Goal: Task Accomplishment & Management: Manage account settings

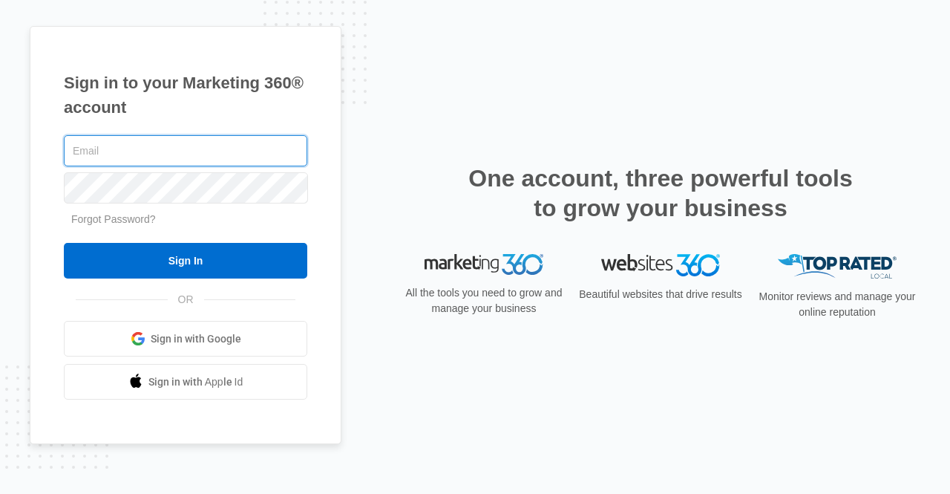
click at [100, 152] on input "text" at bounding box center [186, 150] width 244 height 31
type input "[EMAIL_ADDRESS][DOMAIN_NAME]"
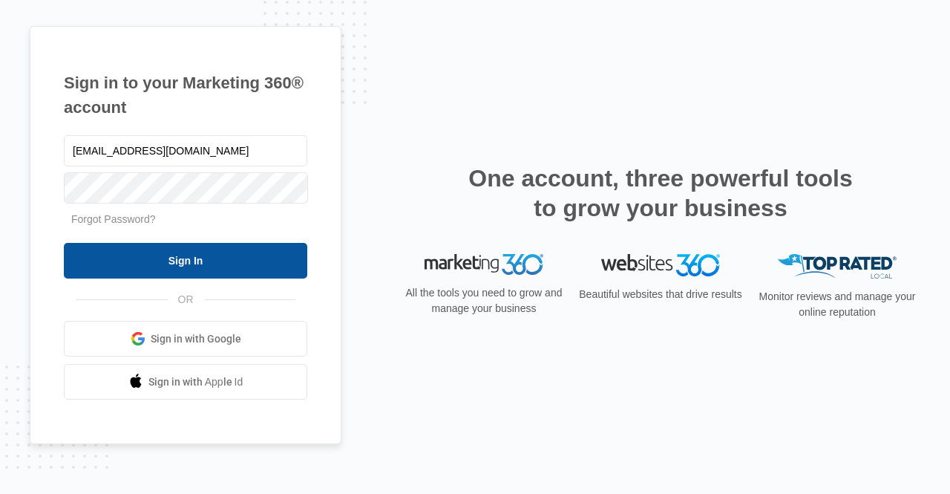
click at [172, 258] on input "Sign In" at bounding box center [186, 261] width 244 height 36
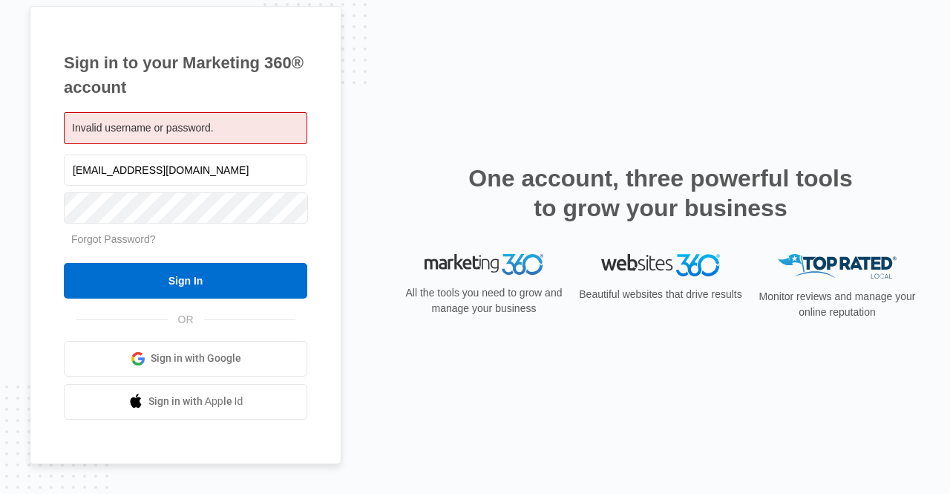
scroll to position [13, 0]
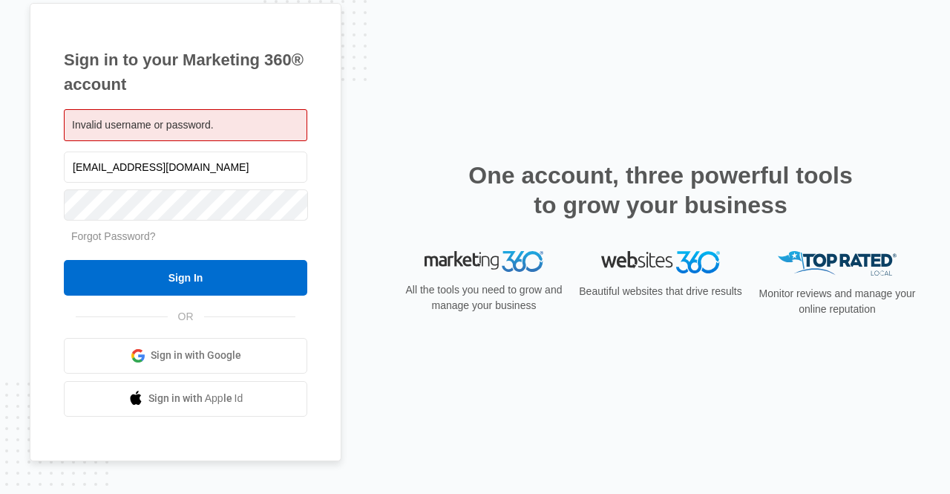
click at [175, 348] on span "Sign in with Google" at bounding box center [196, 356] width 91 height 16
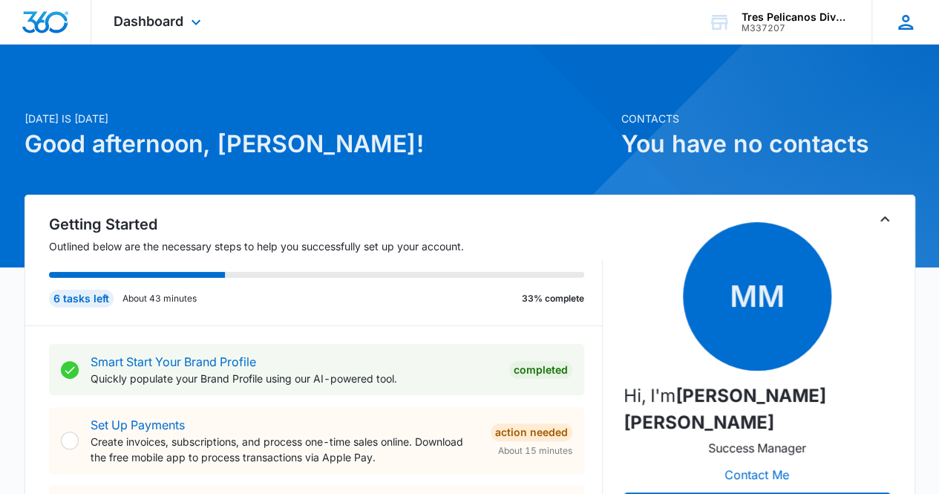
click at [904, 23] on icon at bounding box center [906, 22] width 22 height 22
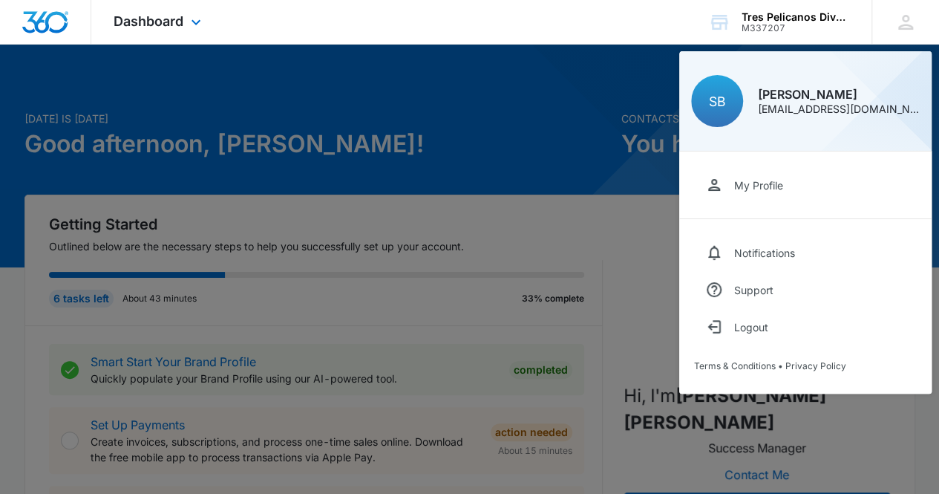
click at [404, 23] on div "Dashboard Apps Reputation Forms CRM Email Social POS Content Ads Intelligence F…" at bounding box center [469, 22] width 939 height 45
click at [648, 29] on div "Dashboard Apps Reputation Forms CRM Email Social POS Content Ads Intelligence F…" at bounding box center [469, 22] width 939 height 45
click at [639, 232] on div at bounding box center [469, 247] width 939 height 494
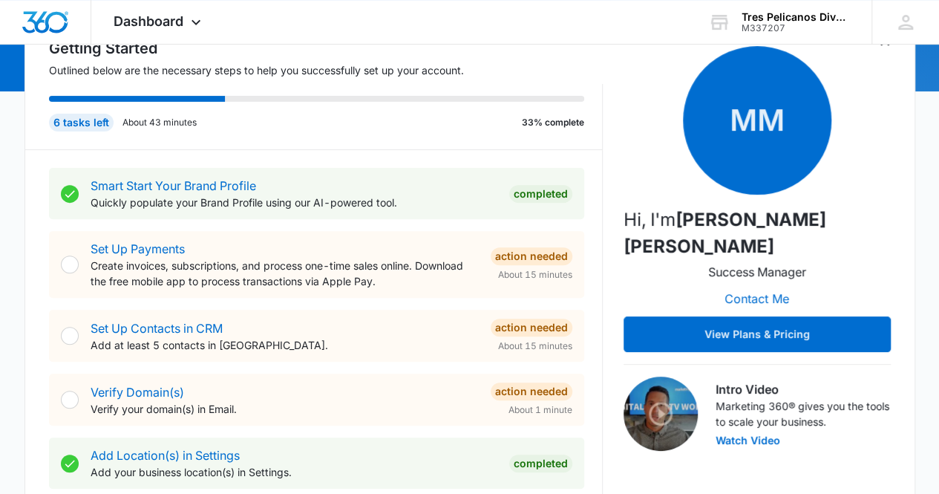
scroll to position [198, 0]
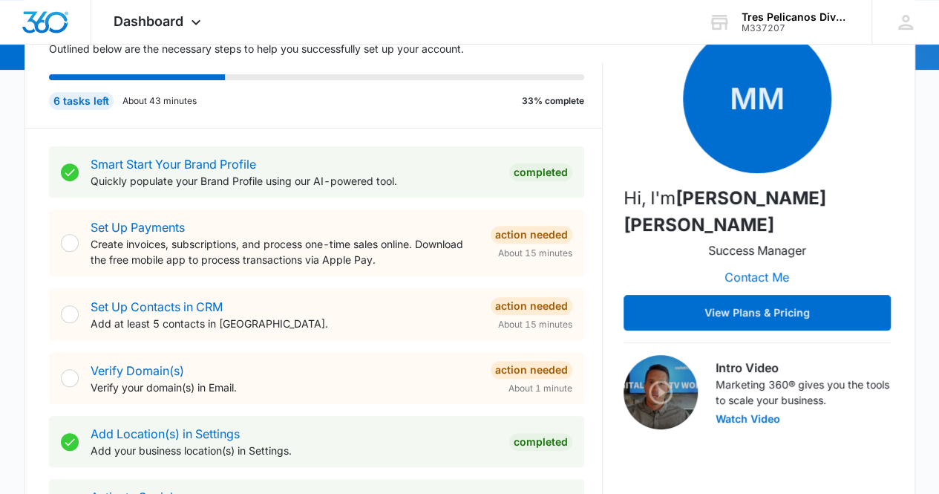
click at [71, 308] on div at bounding box center [70, 314] width 18 height 18
click at [70, 313] on div at bounding box center [70, 314] width 18 height 18
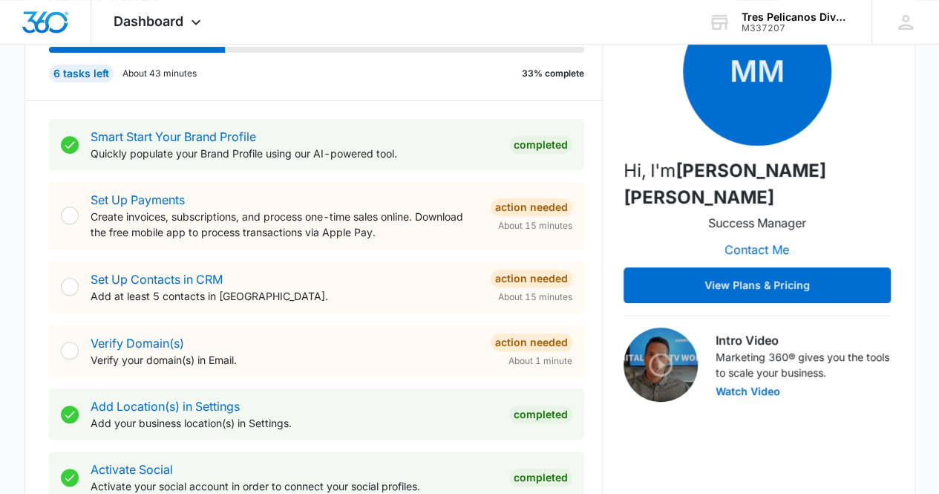
scroll to position [247, 0]
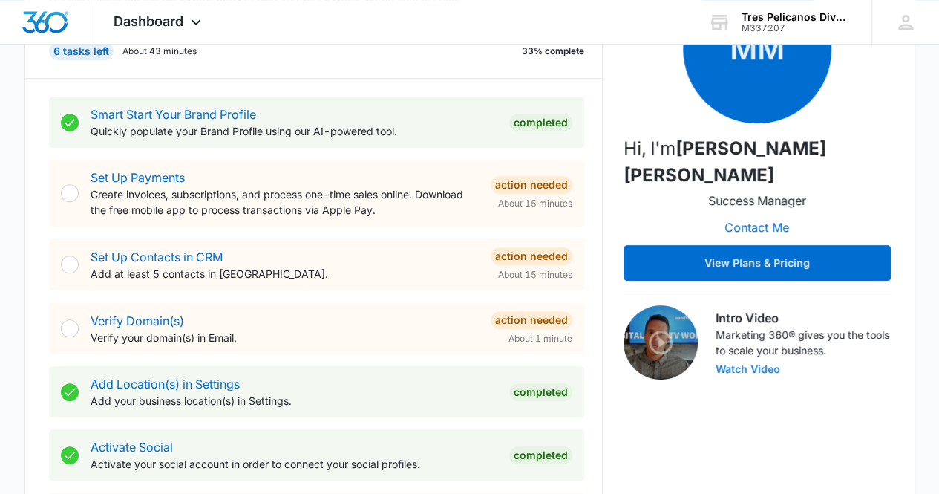
click at [739, 364] on button "Watch Video" at bounding box center [748, 369] width 65 height 10
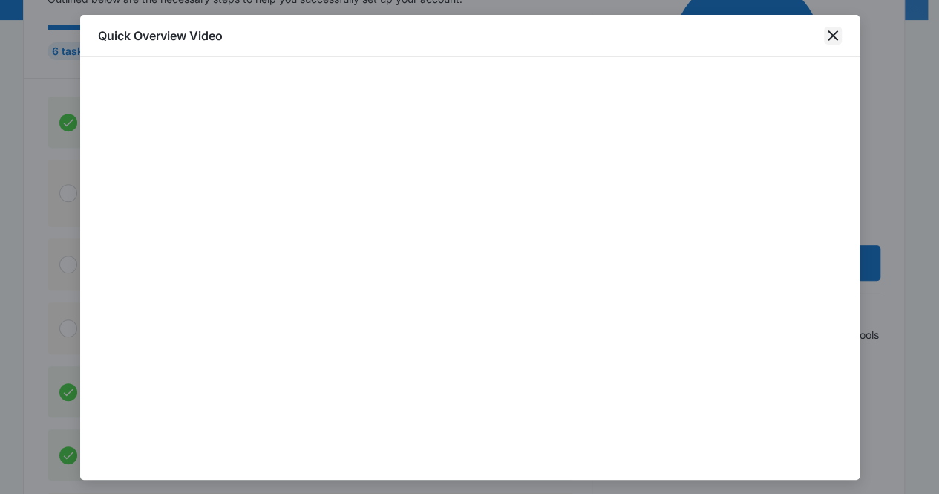
click at [830, 32] on icon "close" at bounding box center [833, 35] width 10 height 10
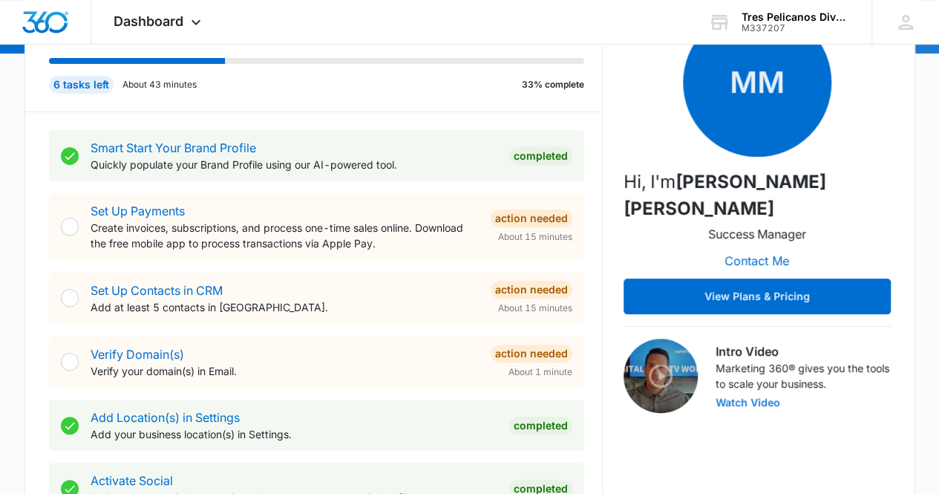
scroll to position [198, 0]
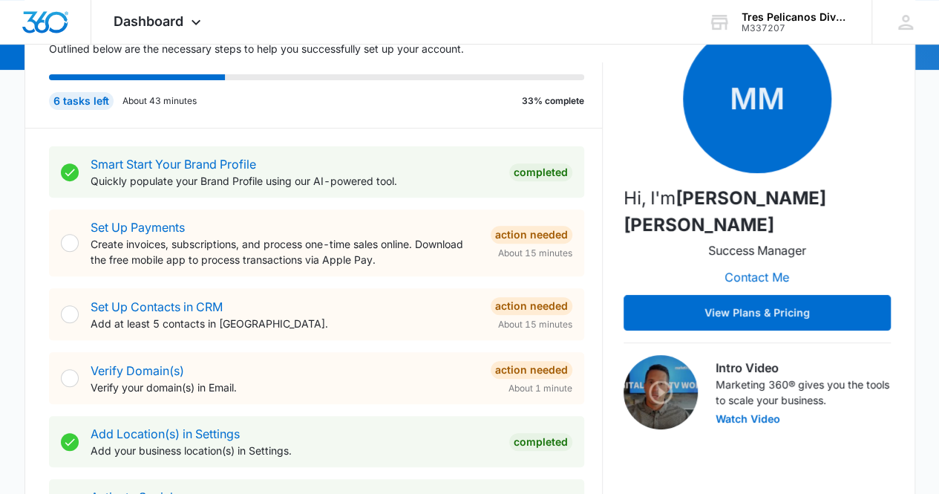
click at [518, 232] on div "Action Needed" at bounding box center [532, 235] width 82 height 18
click at [166, 220] on link "Set Up Payments" at bounding box center [138, 227] width 94 height 15
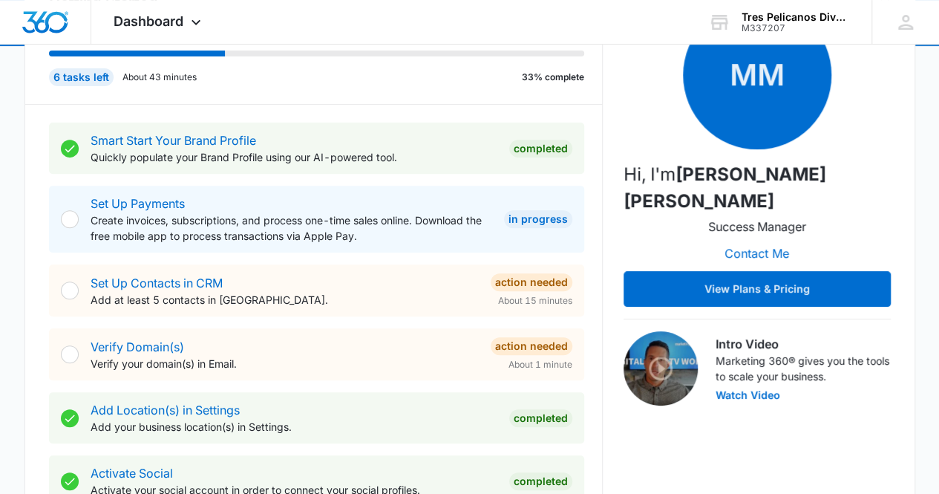
scroll to position [247, 0]
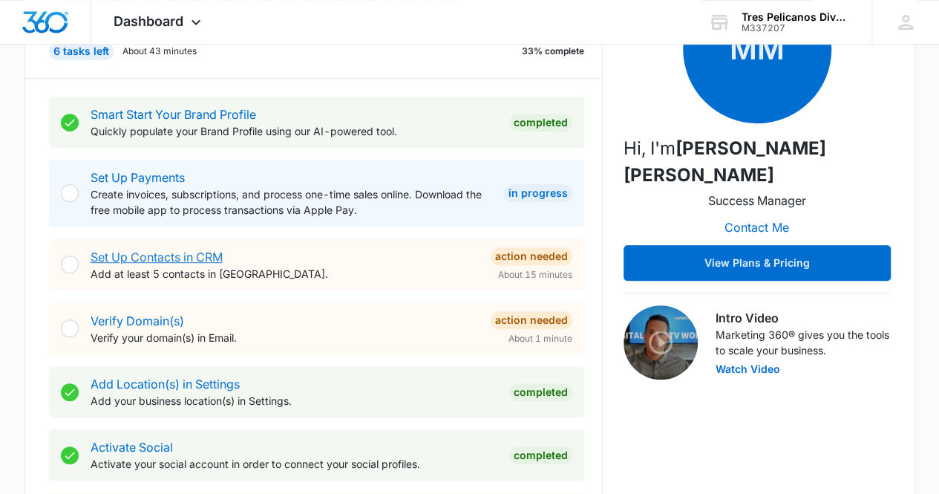
click at [177, 250] on link "Set Up Contacts in CRM" at bounding box center [157, 257] width 132 height 15
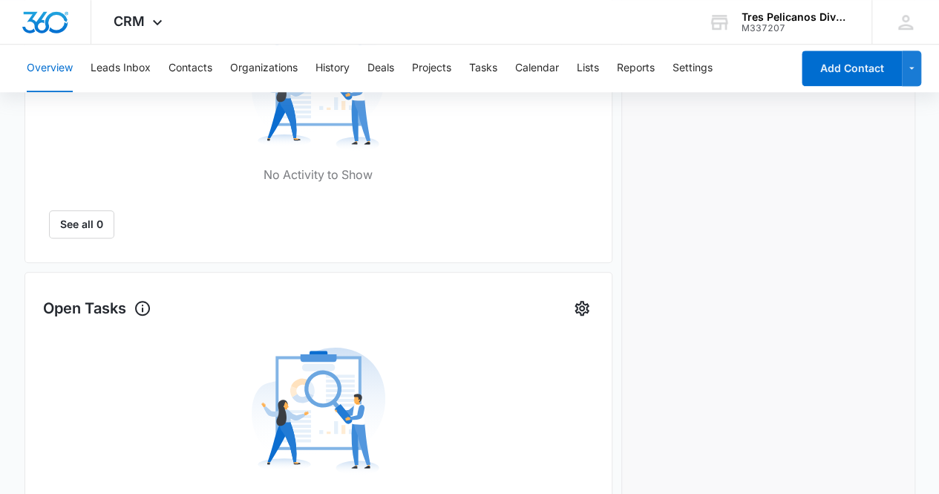
scroll to position [489, 0]
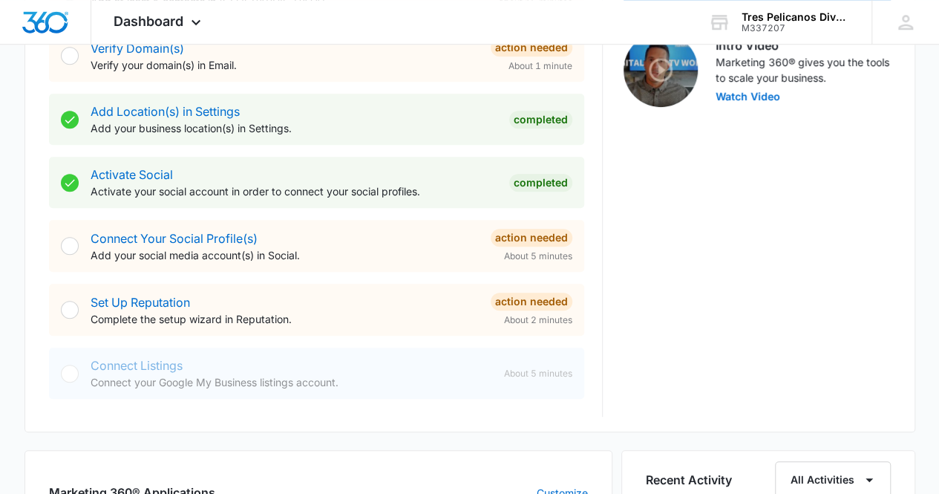
scroll to position [544, 0]
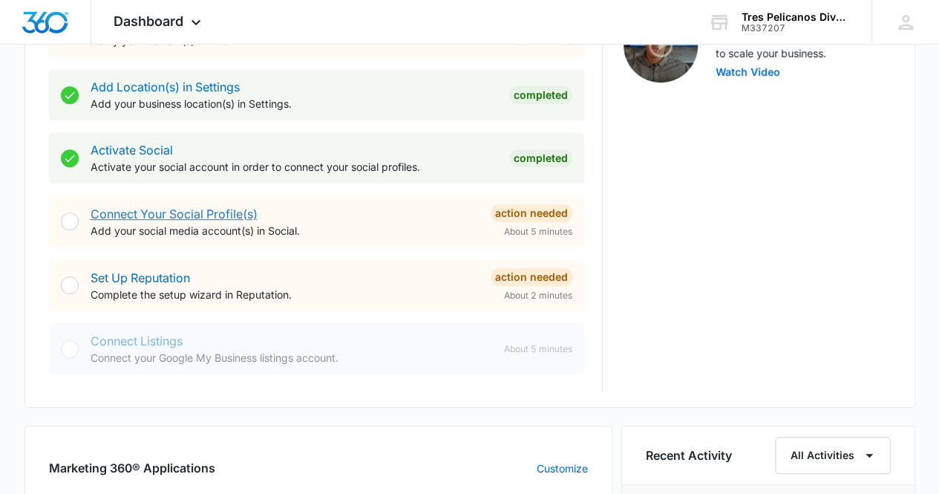
click at [199, 215] on link "Connect Your Social Profile(s)" at bounding box center [174, 213] width 167 height 15
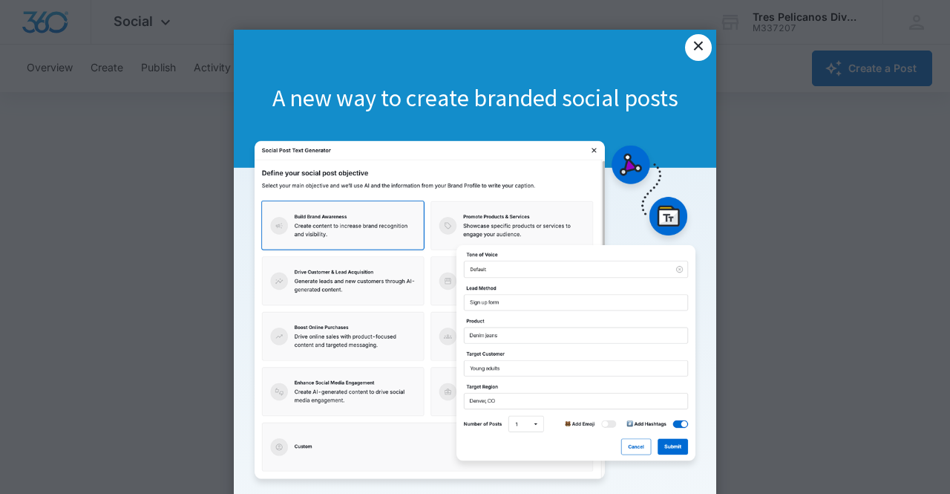
click at [697, 43] on link "×" at bounding box center [698, 47] width 27 height 27
